Goal: Find specific page/section: Find specific page/section

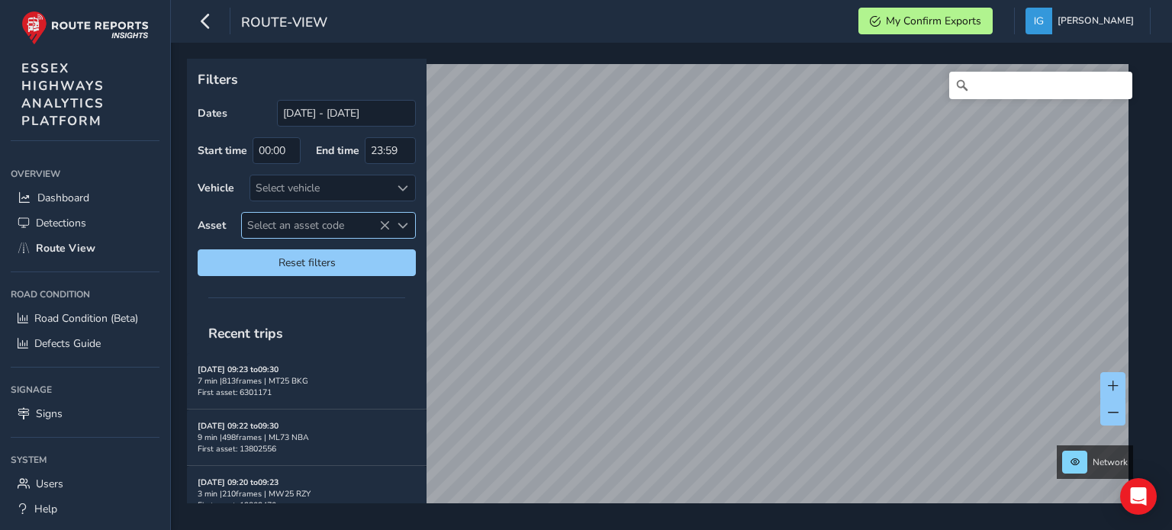
click at [403, 227] on span "Select an asset code" at bounding box center [402, 225] width 11 height 11
drag, startPoint x: 310, startPoint y: 262, endPoint x: 243, endPoint y: 255, distance: 67.5
click at [243, 255] on div "6601065" at bounding box center [332, 258] width 180 height 37
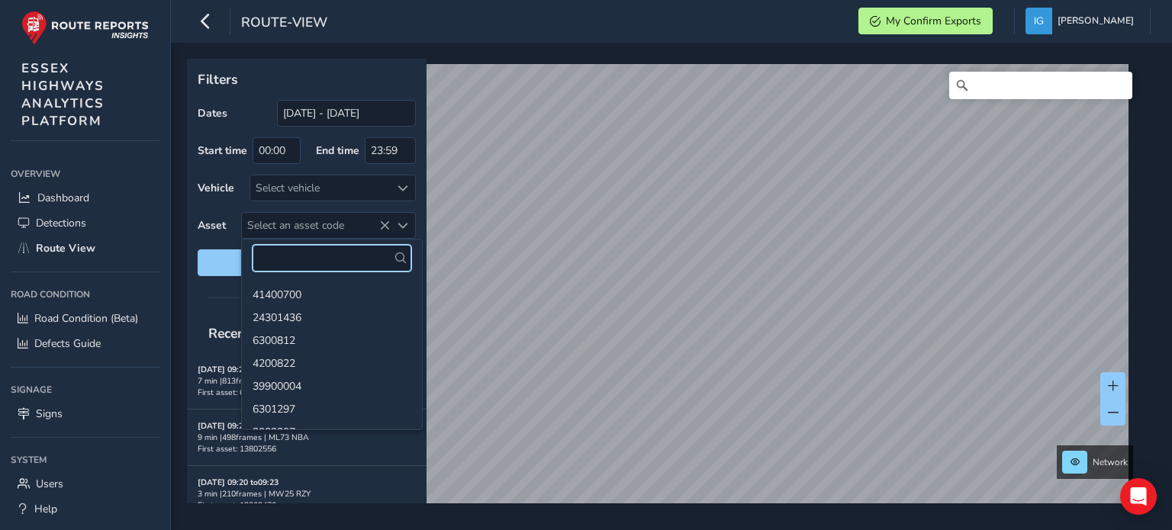
paste input "8901922"
type input "8901922"
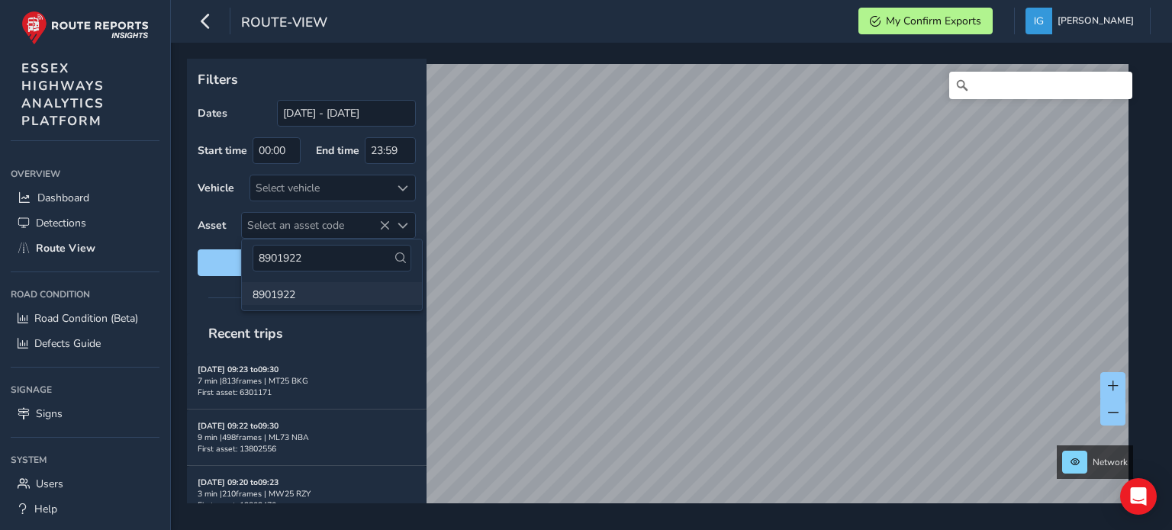
click at [284, 292] on li "8901922" at bounding box center [332, 293] width 180 height 23
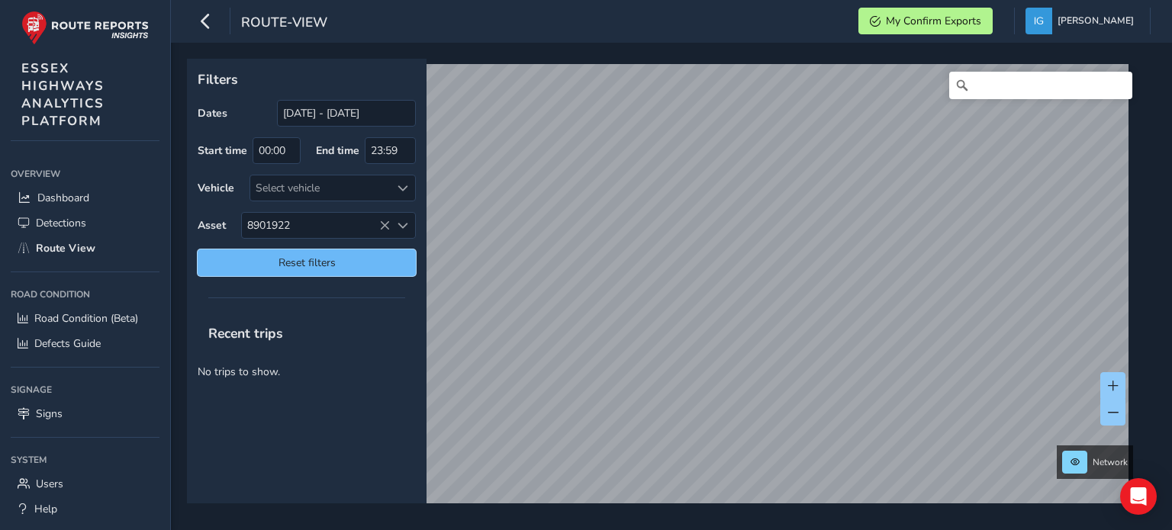
click at [333, 259] on span "Reset filters" at bounding box center [306, 263] width 195 height 14
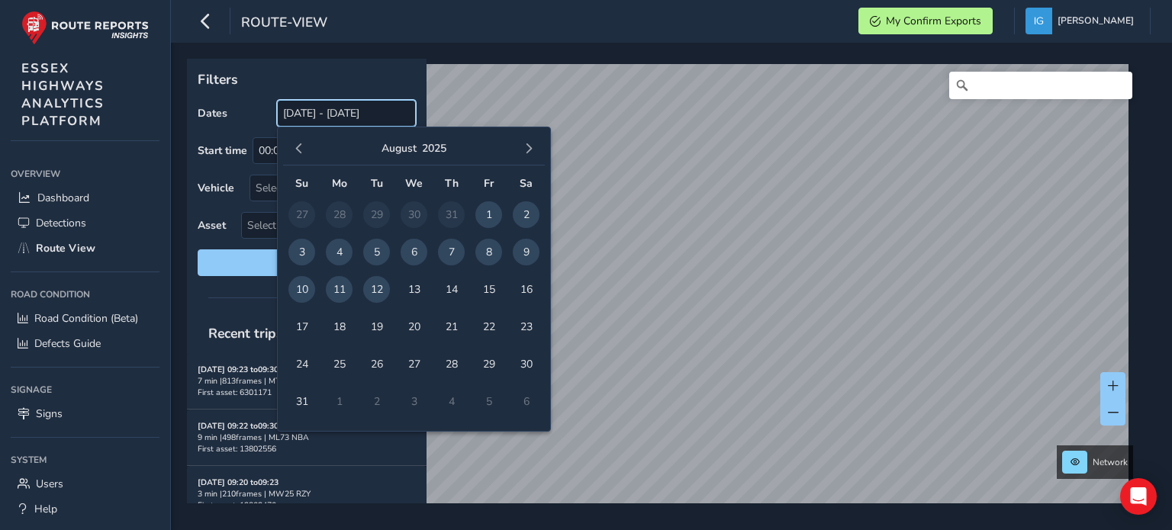
click at [372, 114] on input "[DATE] - [DATE]" at bounding box center [346, 113] width 139 height 27
click at [298, 150] on span "button" at bounding box center [299, 148] width 11 height 11
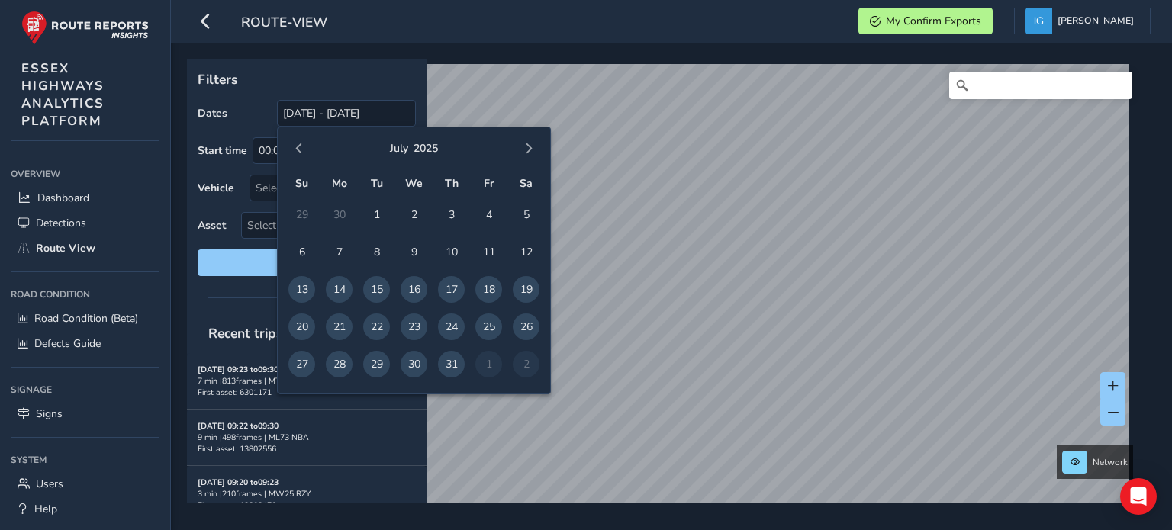
click at [298, 150] on span "button" at bounding box center [299, 148] width 11 height 11
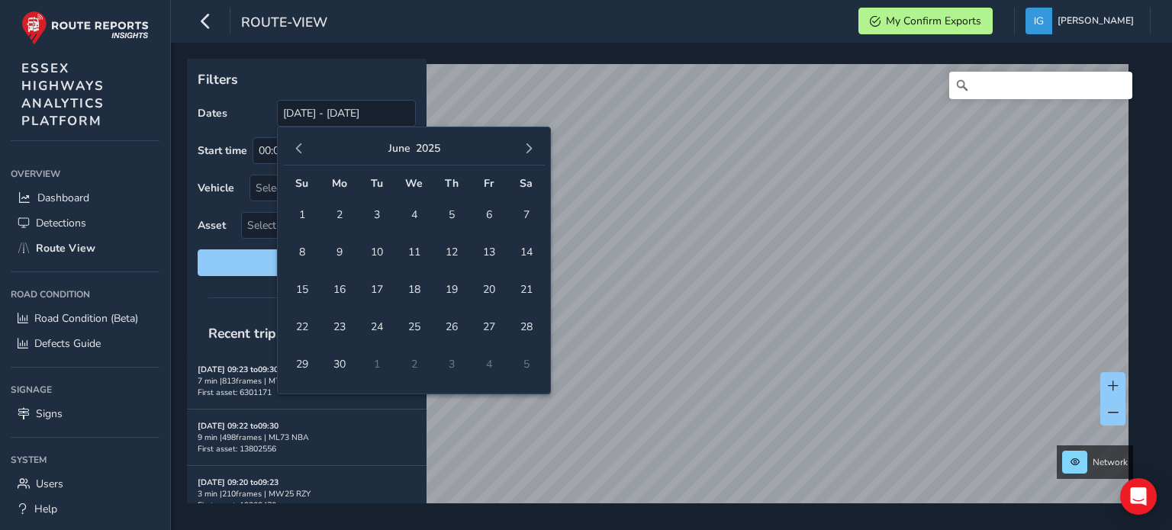
click at [298, 150] on span "button" at bounding box center [299, 148] width 11 height 11
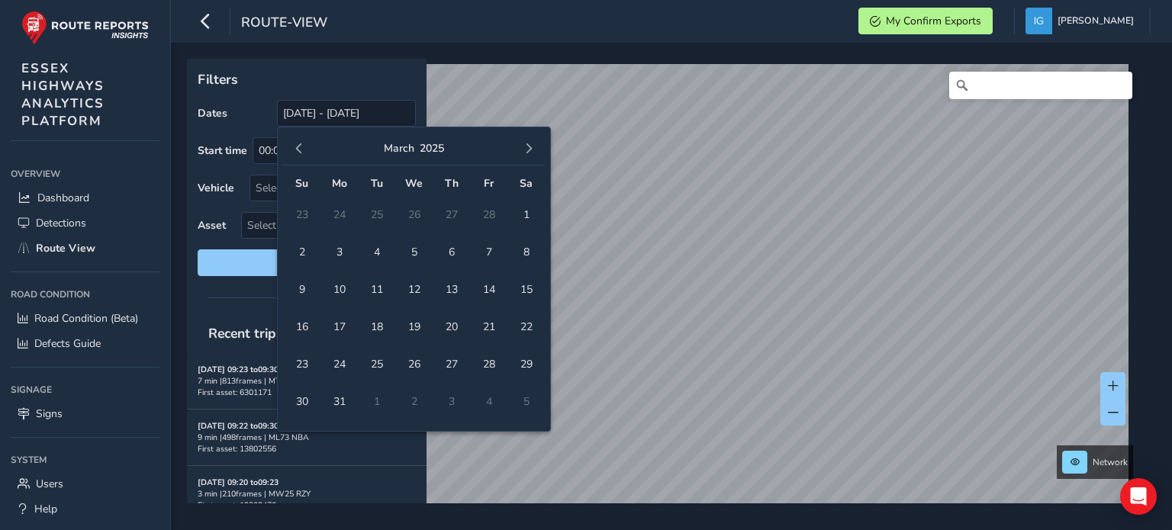
click at [298, 150] on span "button" at bounding box center [299, 148] width 11 height 11
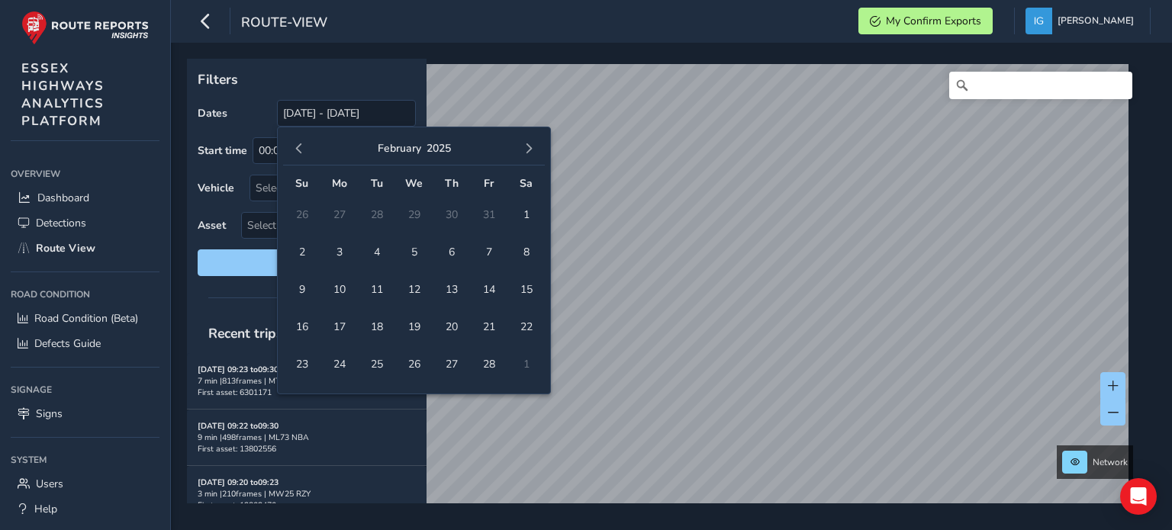
click at [298, 150] on span "button" at bounding box center [299, 148] width 11 height 11
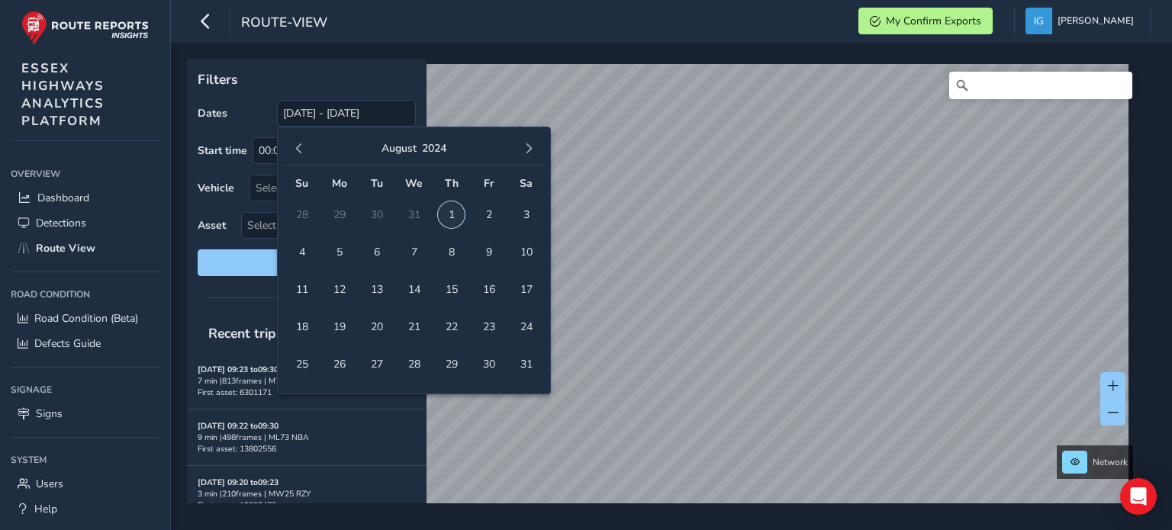
click at [449, 214] on span "1" at bounding box center [451, 214] width 27 height 27
click at [528, 151] on span "button" at bounding box center [528, 148] width 11 height 11
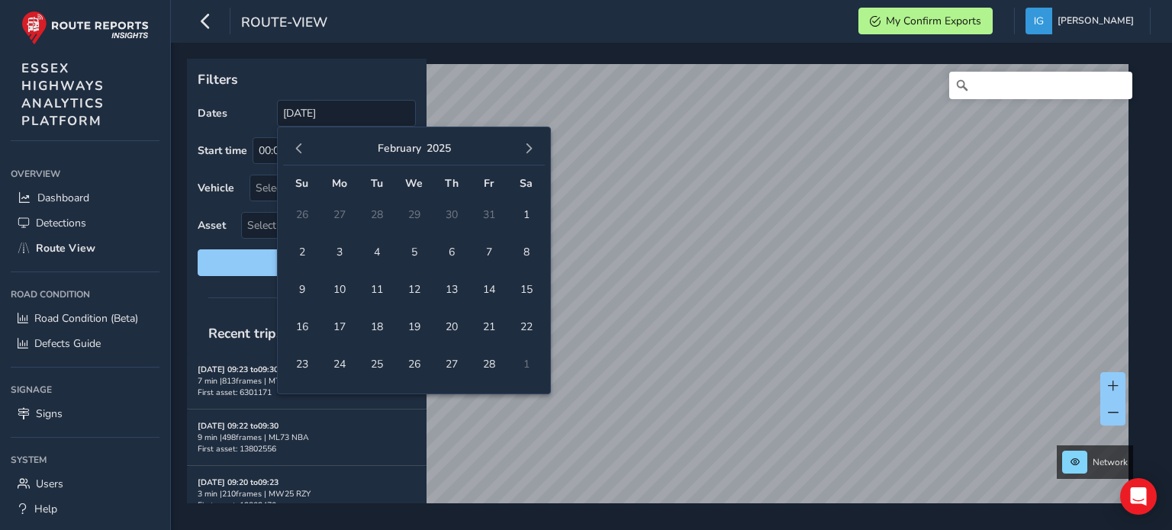
click at [528, 151] on span "button" at bounding box center [528, 148] width 11 height 11
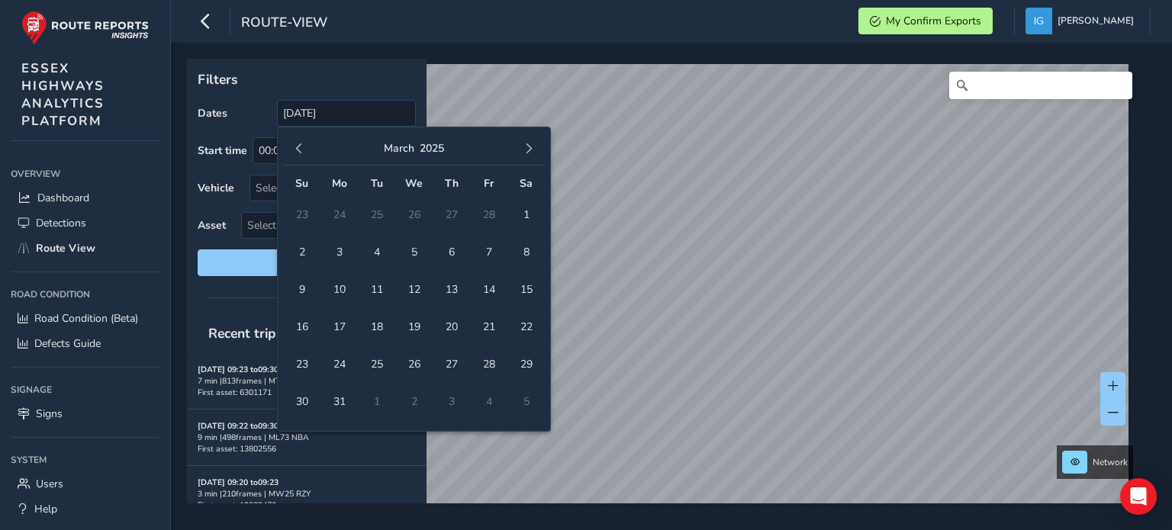
click at [528, 151] on span "button" at bounding box center [528, 148] width 11 height 11
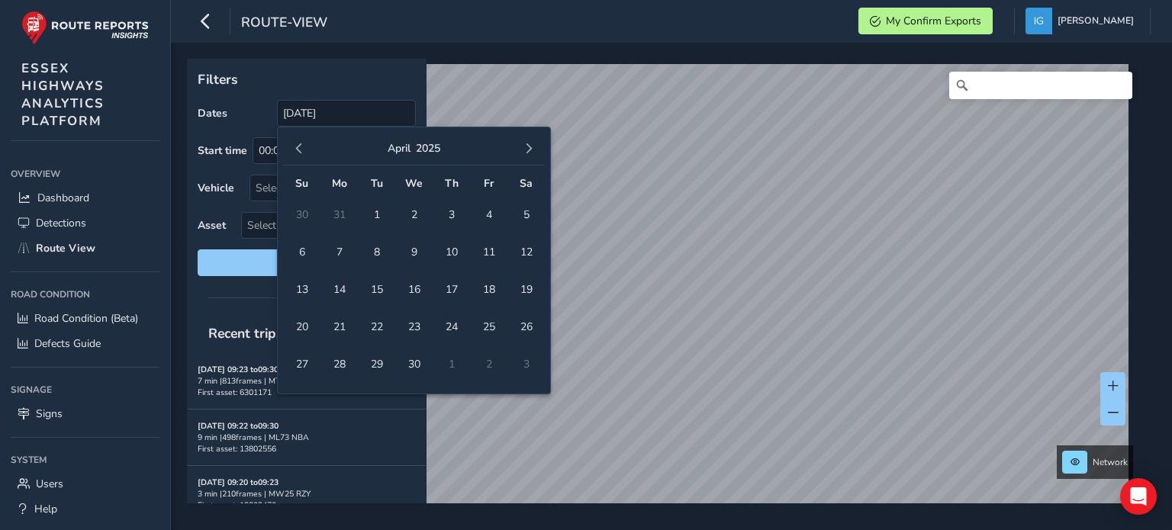
click at [528, 151] on span "button" at bounding box center [528, 148] width 11 height 11
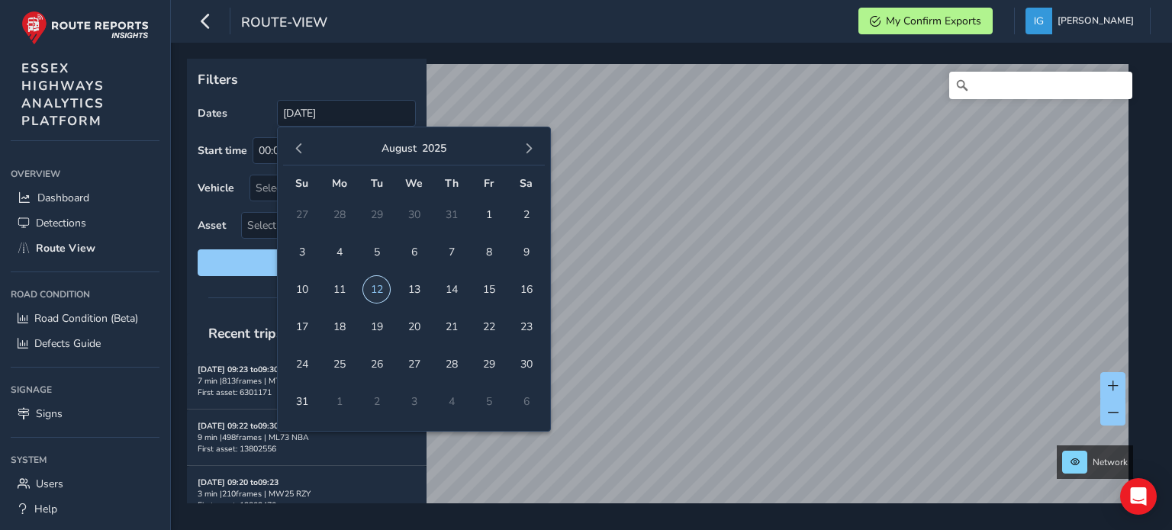
click at [375, 289] on span "12" at bounding box center [376, 289] width 27 height 27
type input "[DATE] - [DATE]"
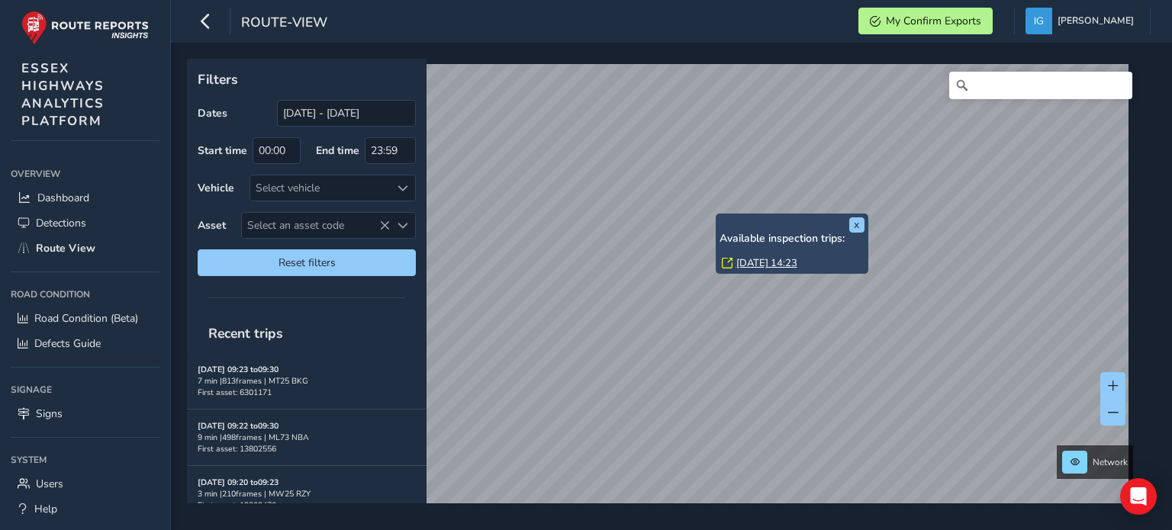
click at [751, 262] on link "[DATE] 14:23" at bounding box center [766, 263] width 61 height 14
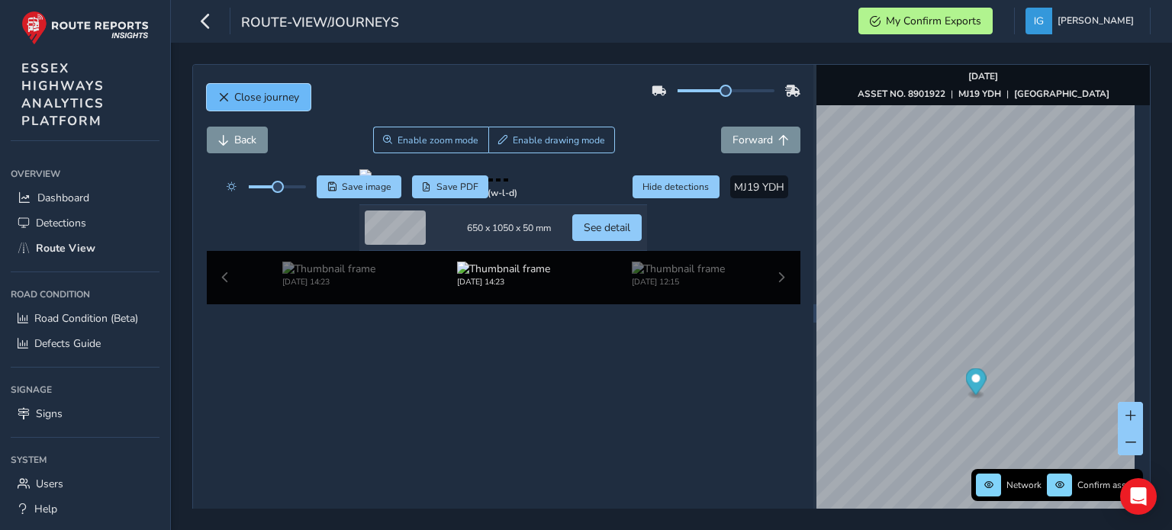
click at [247, 94] on span "Close journey" at bounding box center [266, 97] width 65 height 14
